Goal: Navigation & Orientation: Go to known website

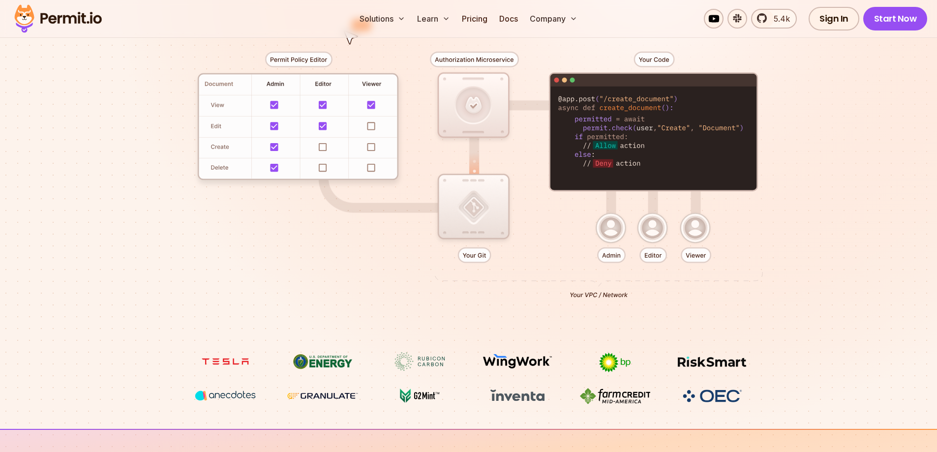
scroll to position [541, 0]
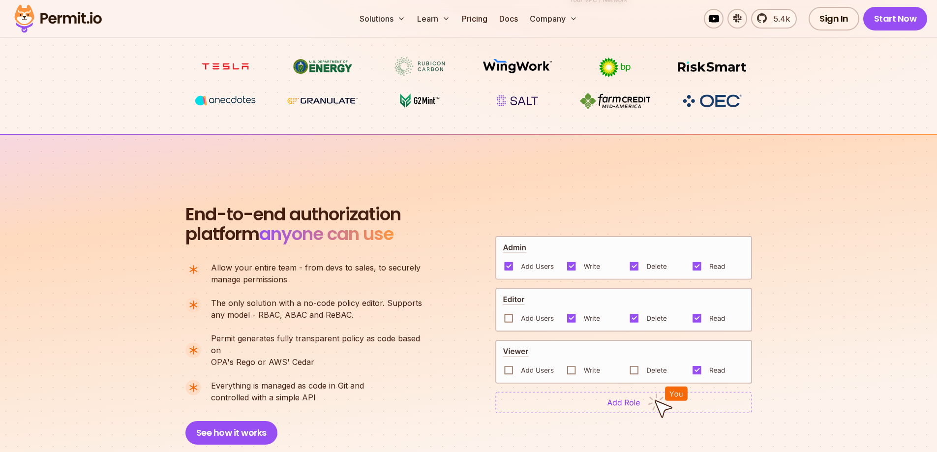
click at [621, 399] on img at bounding box center [623, 403] width 257 height 22
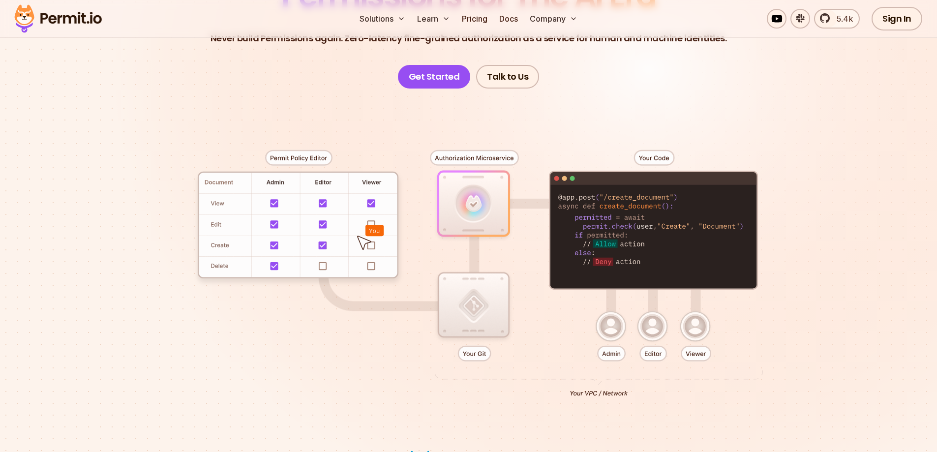
scroll to position [0, 0]
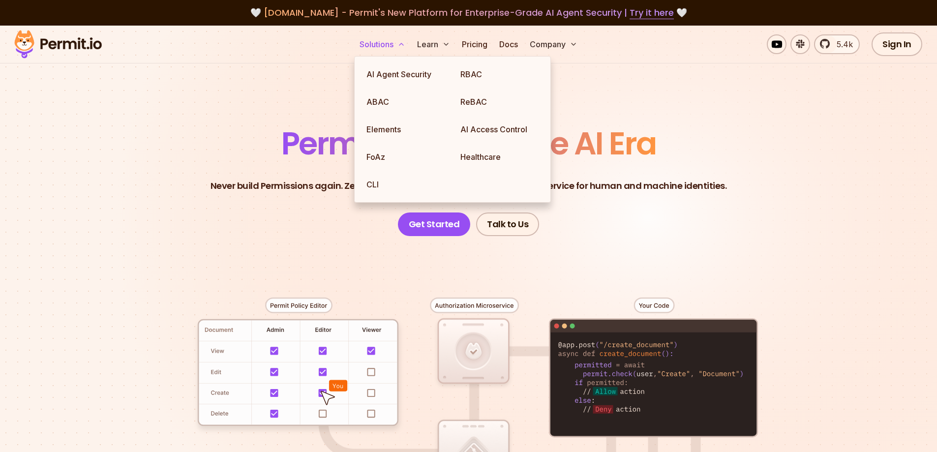
click at [401, 46] on icon at bounding box center [401, 44] width 8 height 8
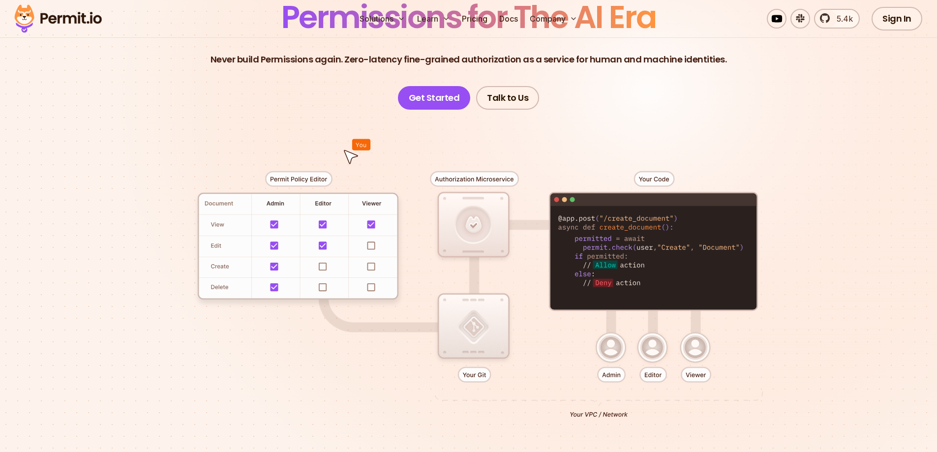
scroll to position [148, 0]
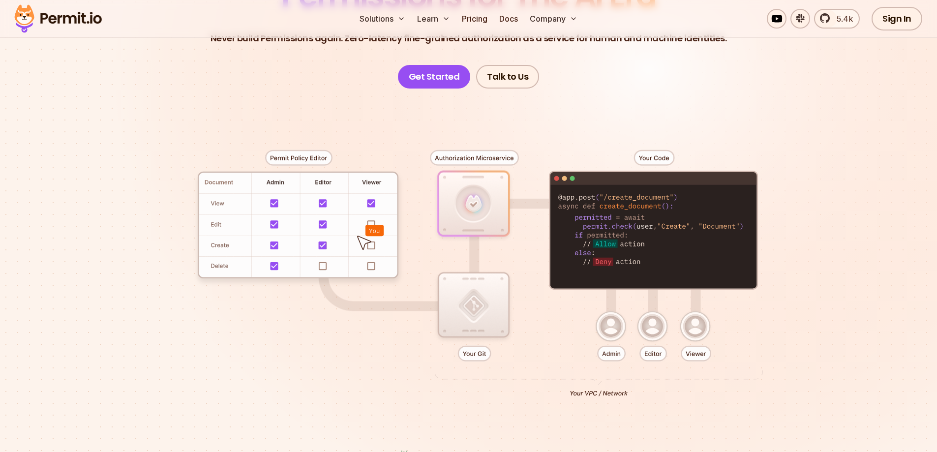
click at [614, 356] on div at bounding box center [468, 270] width 689 height 362
click at [660, 159] on div at bounding box center [468, 270] width 689 height 362
click at [637, 210] on div at bounding box center [468, 270] width 689 height 362
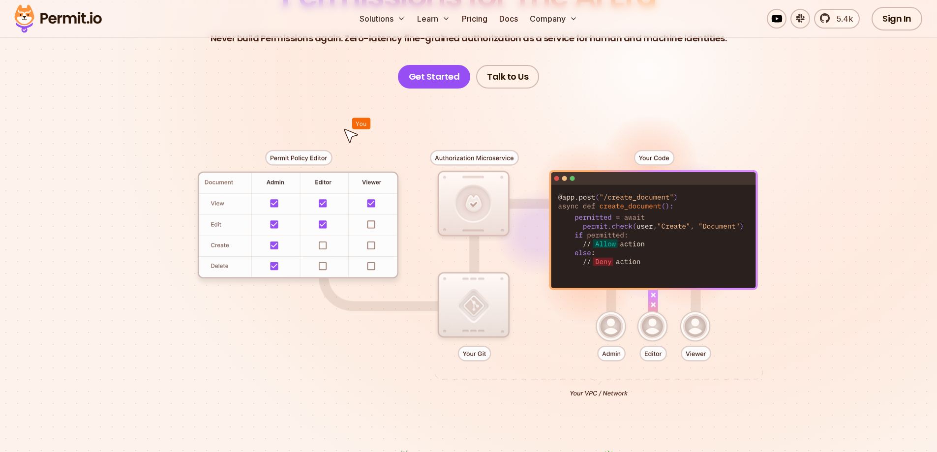
drag, startPoint x: 562, startPoint y: 197, endPoint x: 697, endPoint y: 223, distance: 136.8
click at [699, 223] on div at bounding box center [468, 270] width 689 height 362
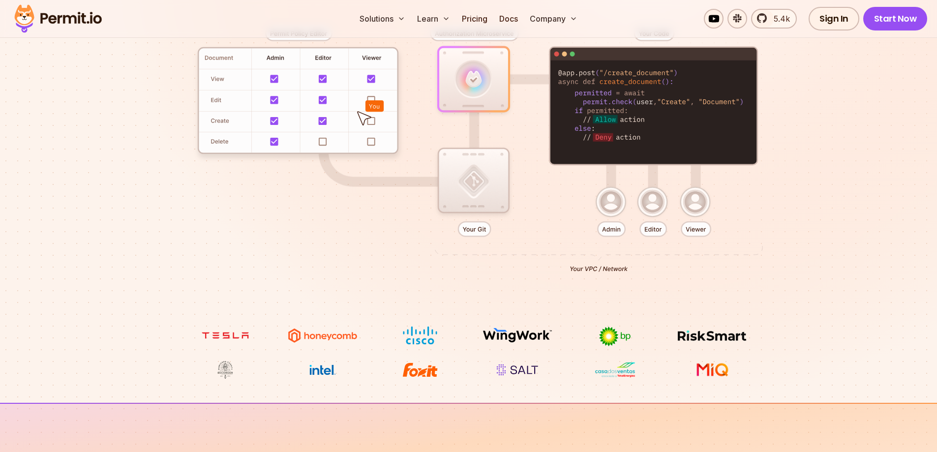
scroll to position [98, 0]
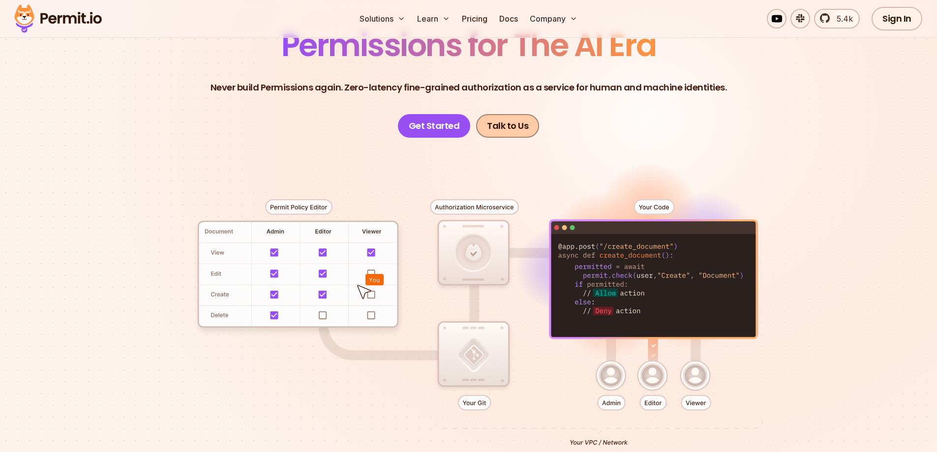
click at [501, 123] on link "Talk to Us" at bounding box center [507, 126] width 63 height 24
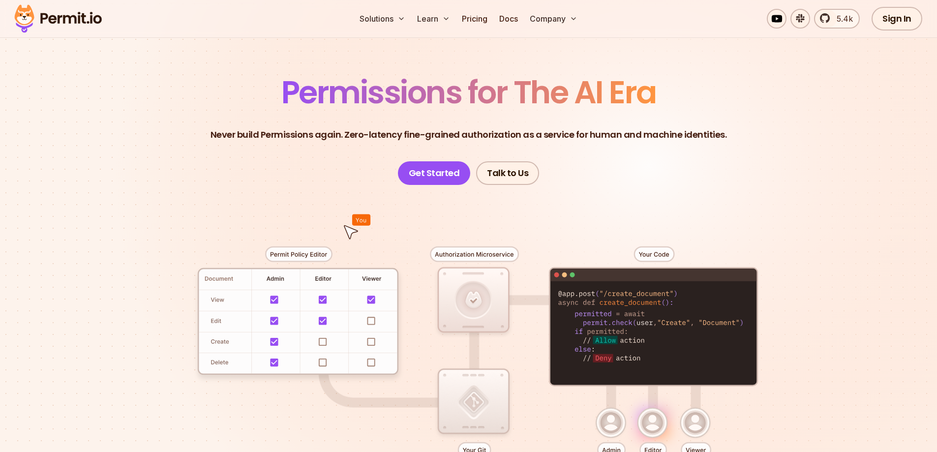
scroll to position [0, 0]
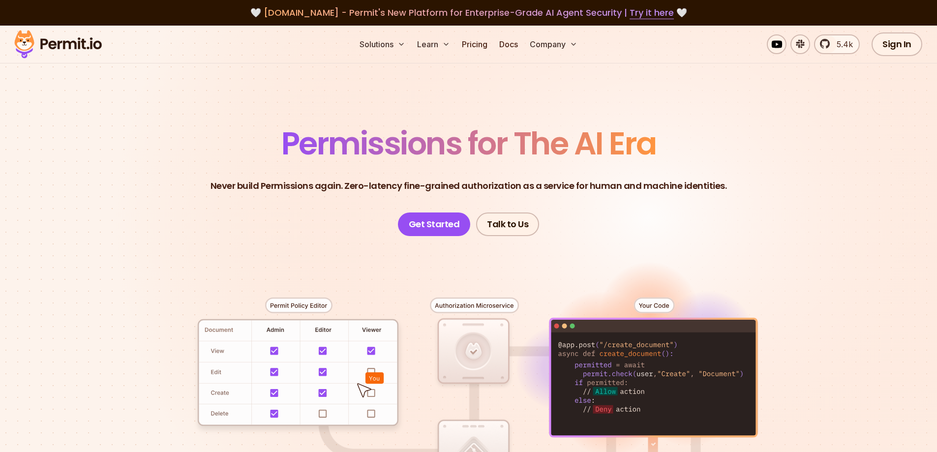
click at [75, 42] on img at bounding box center [58, 44] width 96 height 33
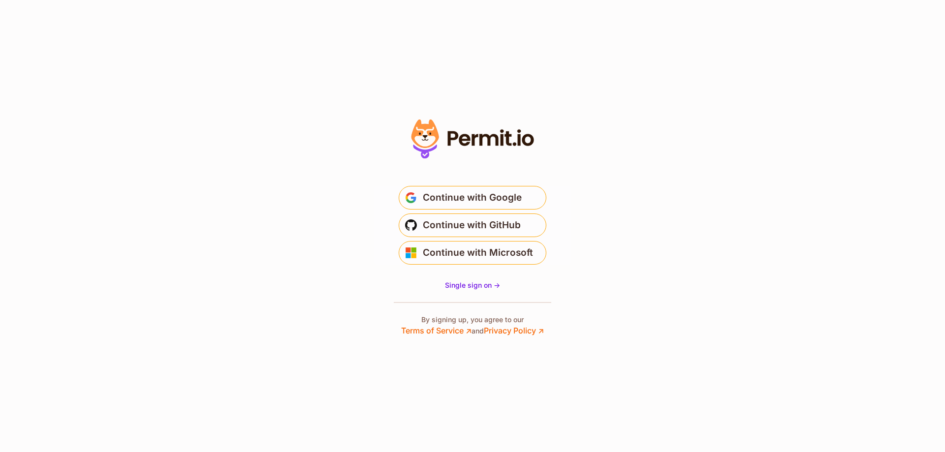
click at [429, 136] on icon at bounding box center [425, 134] width 28 height 29
